Goal: Task Accomplishment & Management: Manage account settings

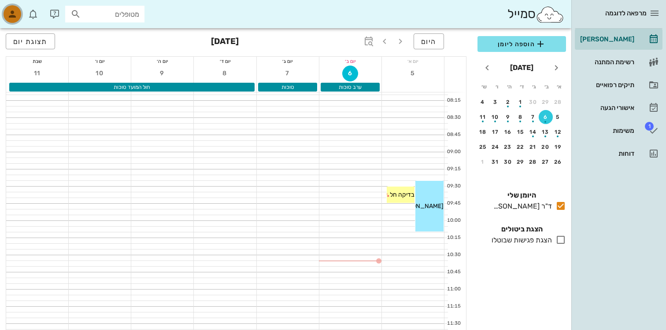
click at [15, 14] on icon "button" at bounding box center [12, 14] width 11 height 11
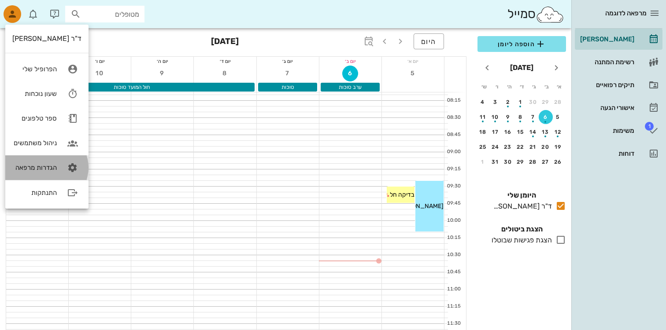
click at [44, 171] on div "הגדרות מרפאה" at bounding box center [34, 168] width 44 height 8
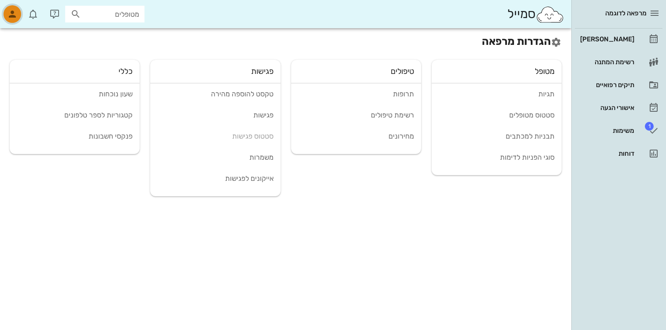
click at [16, 11] on icon "button" at bounding box center [12, 14] width 11 height 11
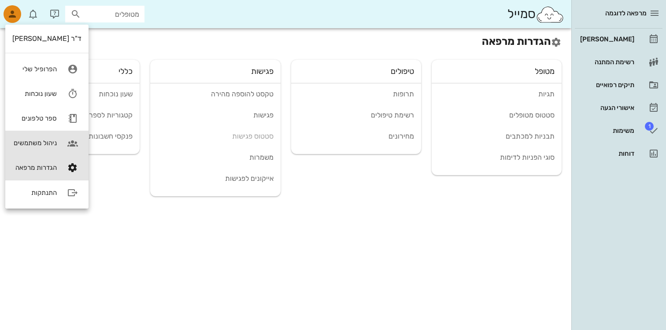
click at [25, 146] on div "ניהול משתמשים" at bounding box center [34, 143] width 44 height 8
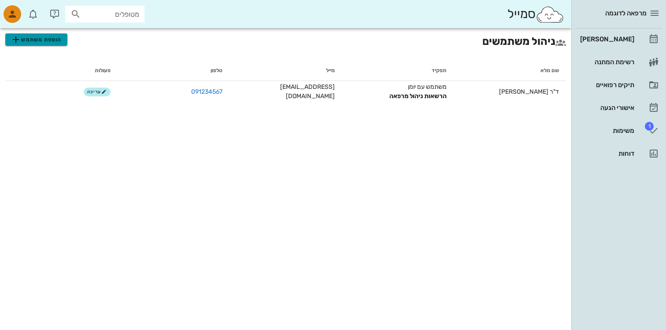
click at [44, 36] on span "הוספת משתמש" at bounding box center [36, 39] width 51 height 11
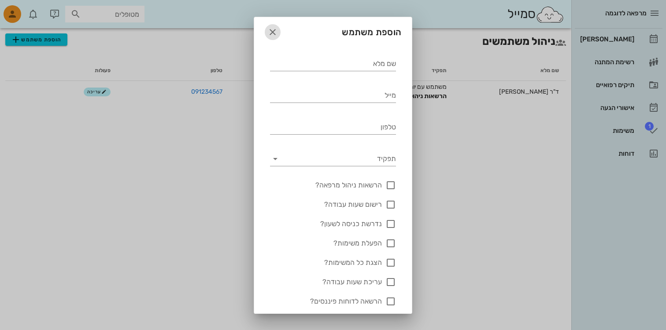
click at [271, 28] on icon "button" at bounding box center [272, 32] width 11 height 11
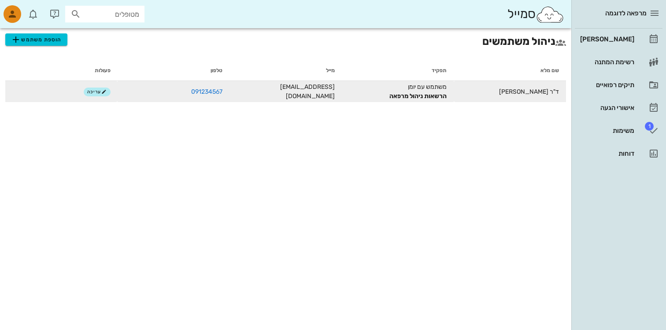
click at [318, 90] on td "[EMAIL_ADDRESS][DOMAIN_NAME]" at bounding box center [286, 91] width 112 height 21
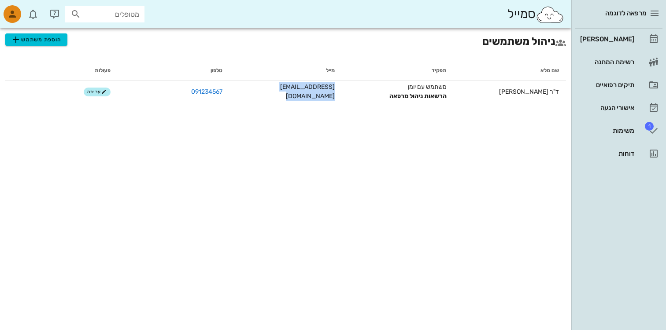
copy td "[EMAIL_ADDRESS][DOMAIN_NAME]"
click at [56, 38] on span "הוספת משתמש" at bounding box center [36, 39] width 51 height 11
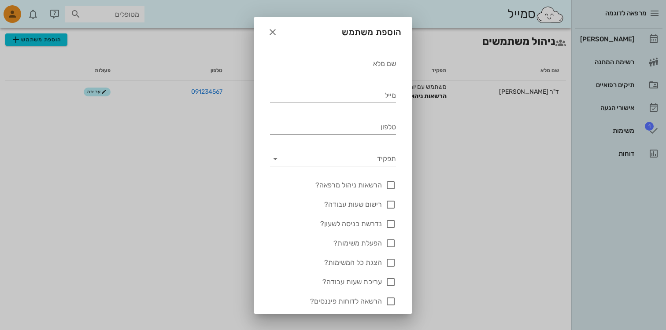
click at [310, 66] on input "שם מלא" at bounding box center [333, 64] width 126 height 14
type input "ד״ר [PERSON_NAME]"
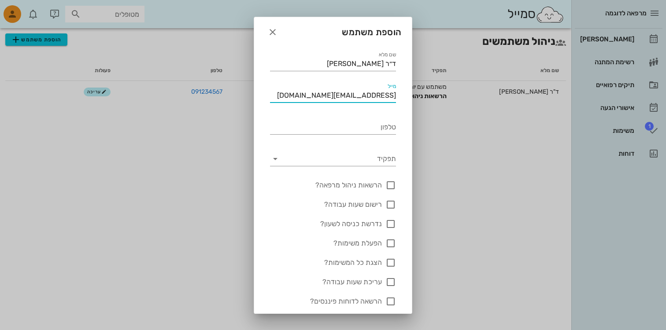
type input "[EMAIL_ADDRESS][DOMAIN_NAME]"
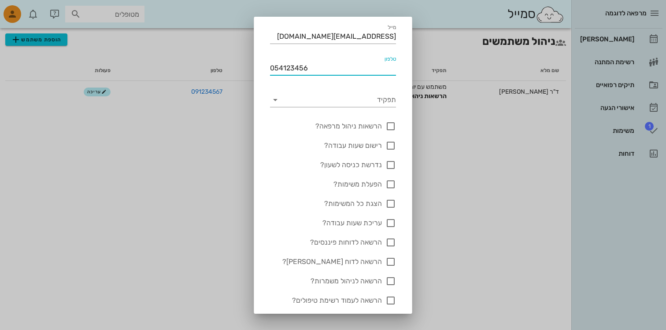
scroll to position [70, 0]
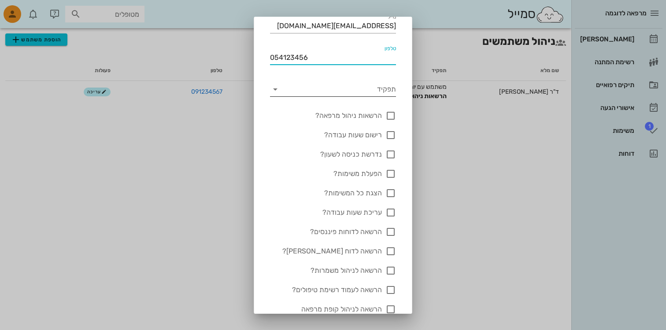
type input "054123456"
click at [328, 82] on input "תפקיד" at bounding box center [339, 89] width 114 height 14
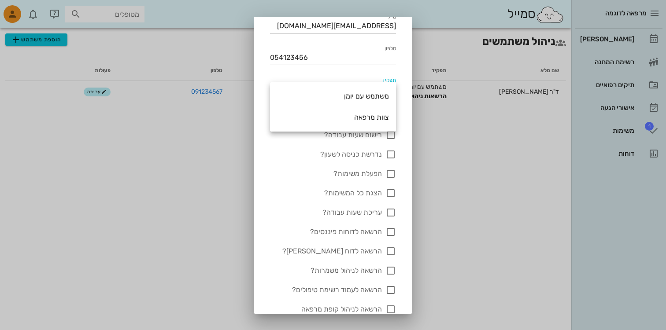
click at [327, 75] on div "תפקיד" at bounding box center [333, 86] width 137 height 32
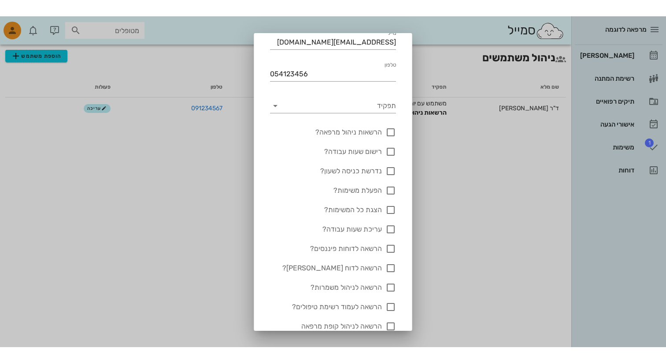
scroll to position [0, 0]
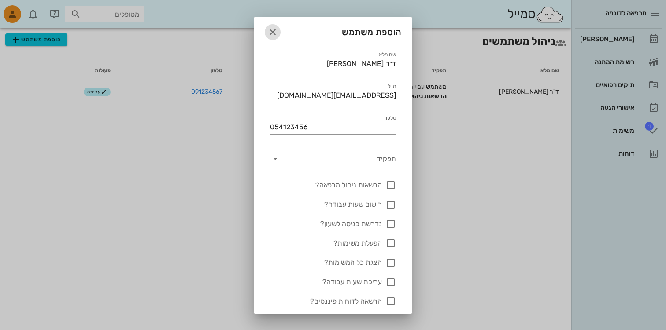
click at [275, 33] on icon "button" at bounding box center [272, 32] width 11 height 11
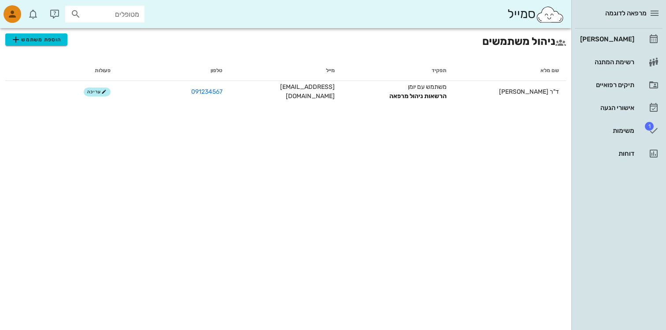
click at [109, 11] on input "מטופלים" at bounding box center [111, 13] width 56 height 11
click at [109, 11] on input "text" at bounding box center [111, 13] width 56 height 11
type input "1"
type input "ח"
click at [121, 36] on div "בדיקה חל" at bounding box center [104, 34] width 65 height 7
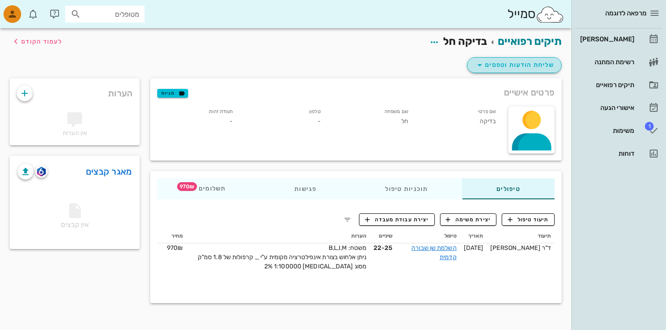
click at [530, 69] on span "שליחת הודעות וטפסים" at bounding box center [514, 65] width 80 height 11
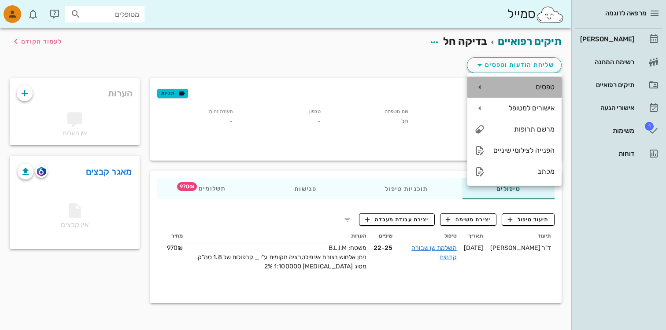
click at [517, 96] on div "טפסים" at bounding box center [514, 87] width 94 height 21
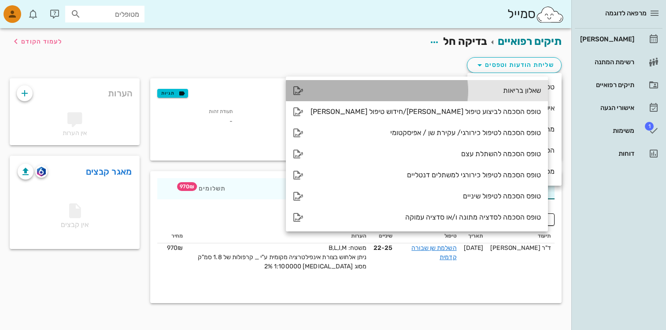
click at [397, 93] on div "שאלון בריאות" at bounding box center [426, 90] width 230 height 8
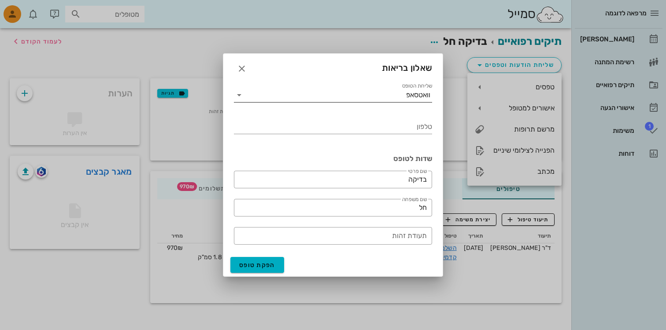
click at [374, 99] on input "שליחת הטופס" at bounding box center [326, 95] width 160 height 14
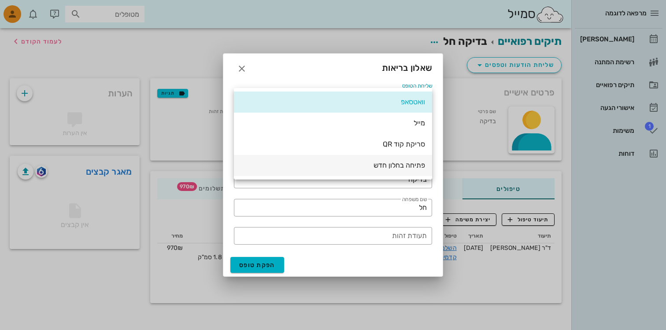
click at [359, 174] on div "פתיחה בחלון חדש" at bounding box center [333, 165] width 184 height 19
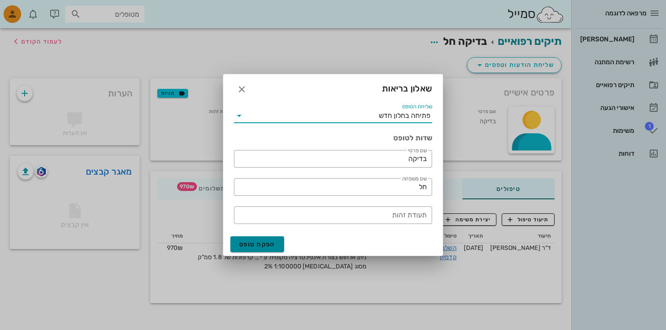
click at [259, 247] on span "הפקת טופס" at bounding box center [257, 244] width 36 height 7
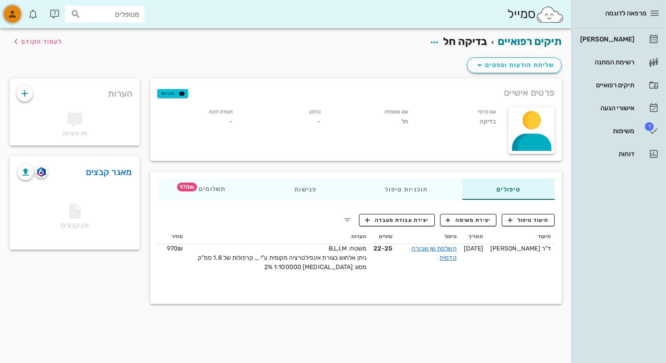
click at [11, 11] on icon "button" at bounding box center [12, 14] width 11 height 11
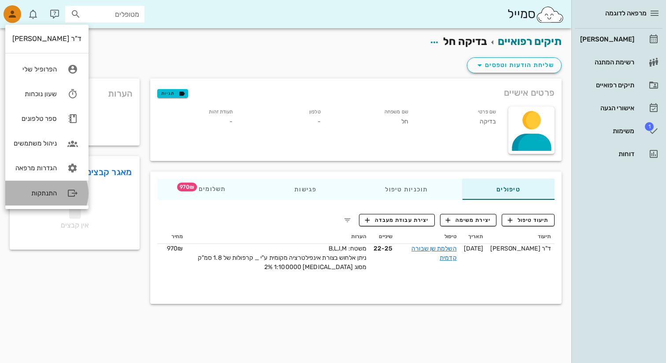
click at [41, 191] on div "התנתקות" at bounding box center [34, 193] width 44 height 8
